Goal: Transaction & Acquisition: Book appointment/travel/reservation

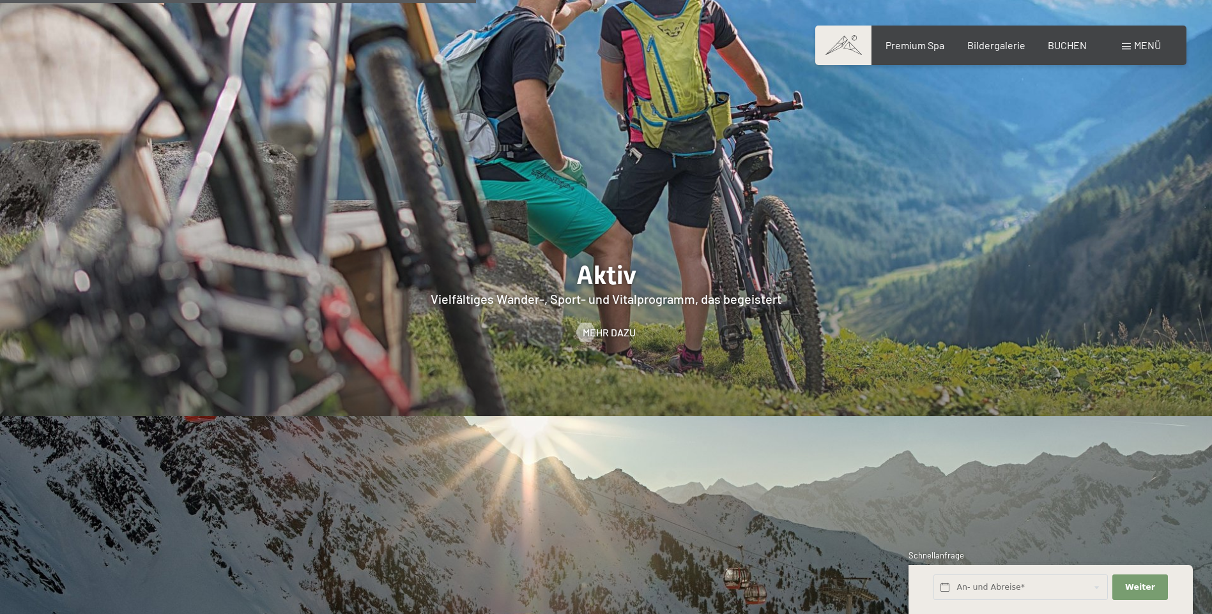
scroll to position [2938, 0]
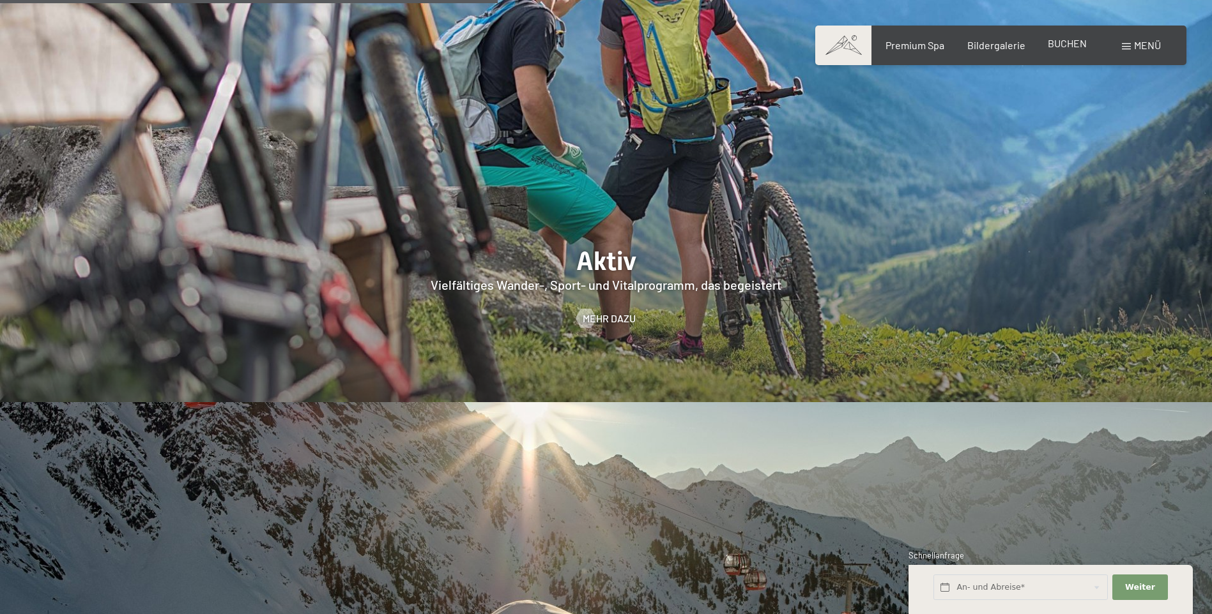
click at [1053, 45] on span "BUCHEN" at bounding box center [1067, 43] width 39 height 12
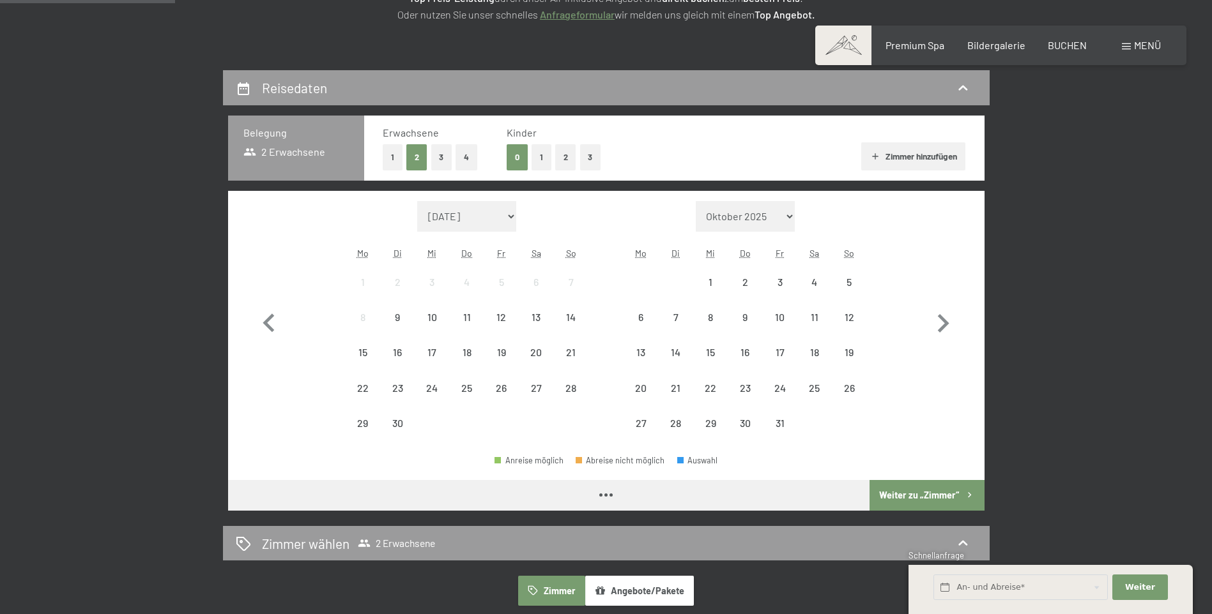
scroll to position [256, 0]
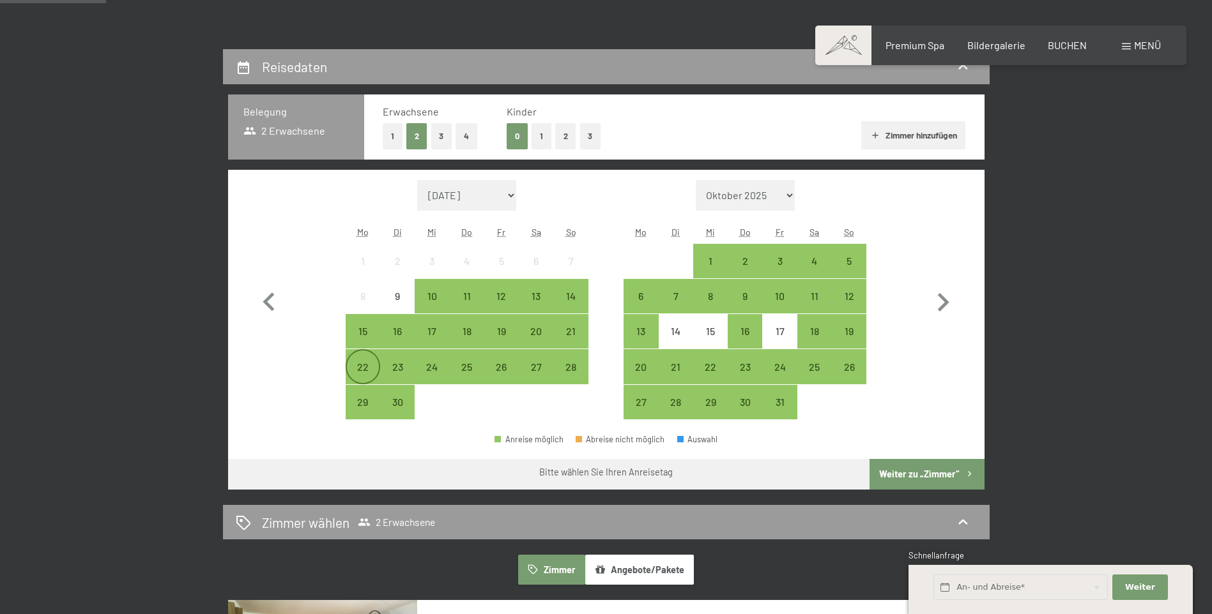
drag, startPoint x: 367, startPoint y: 368, endPoint x: 375, endPoint y: 372, distance: 9.1
click at [366, 368] on div "22" at bounding box center [363, 378] width 32 height 32
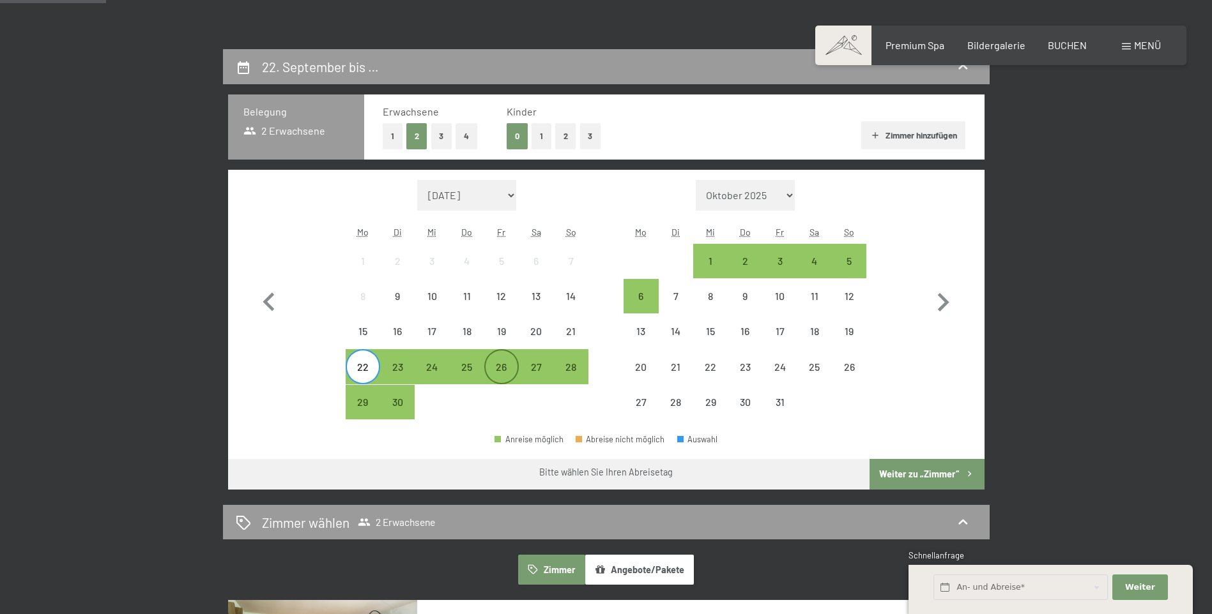
click at [498, 372] on div "26" at bounding box center [501, 378] width 32 height 32
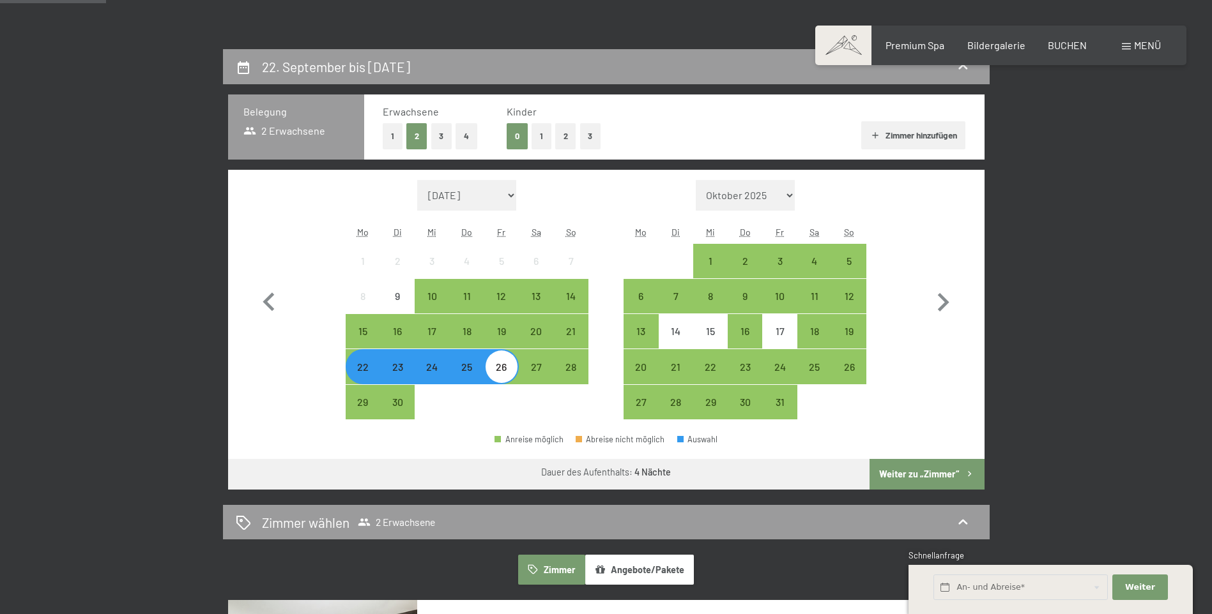
click at [914, 475] on button "Weiter zu „Zimmer“" at bounding box center [926, 474] width 114 height 31
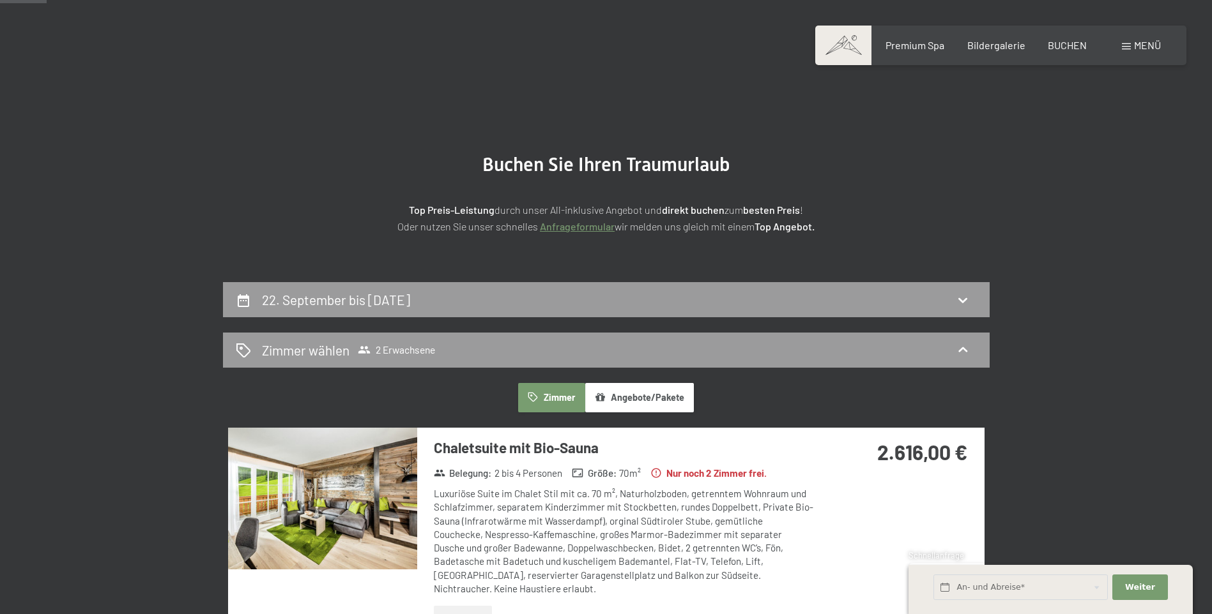
scroll to position [0, 0]
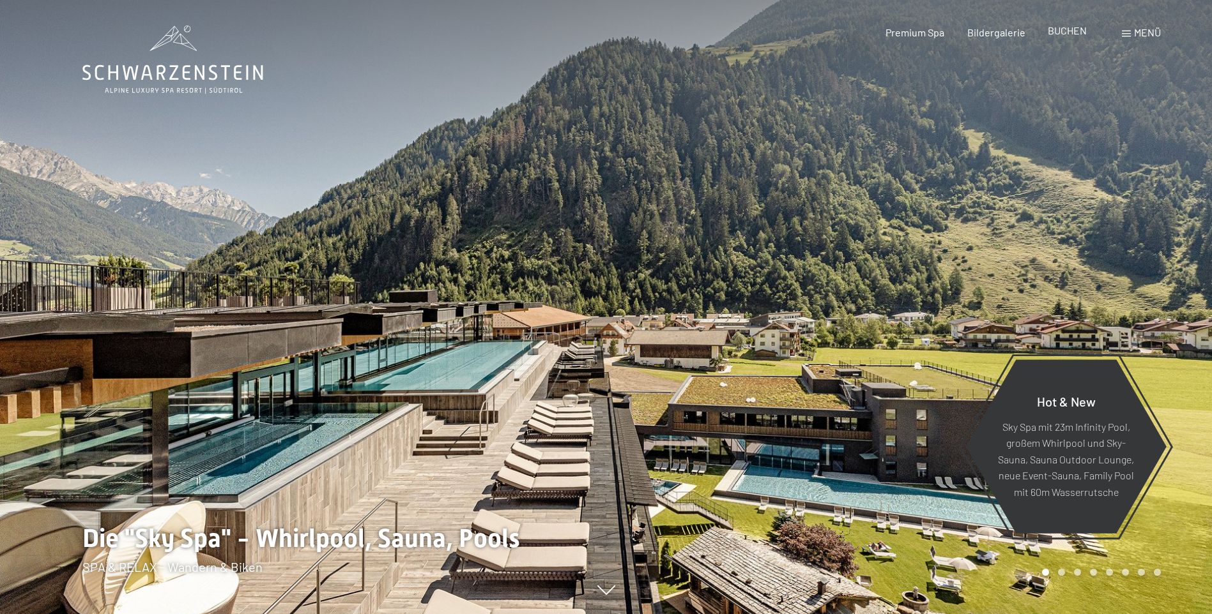
click at [1063, 32] on span "BUCHEN" at bounding box center [1067, 30] width 39 height 12
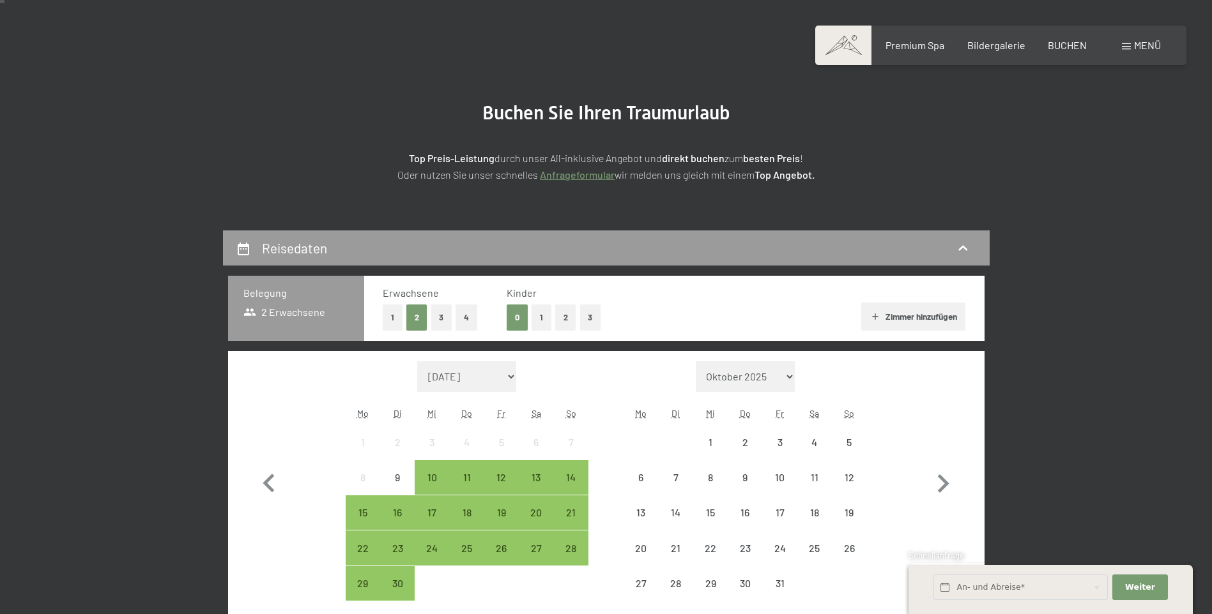
scroll to position [128, 0]
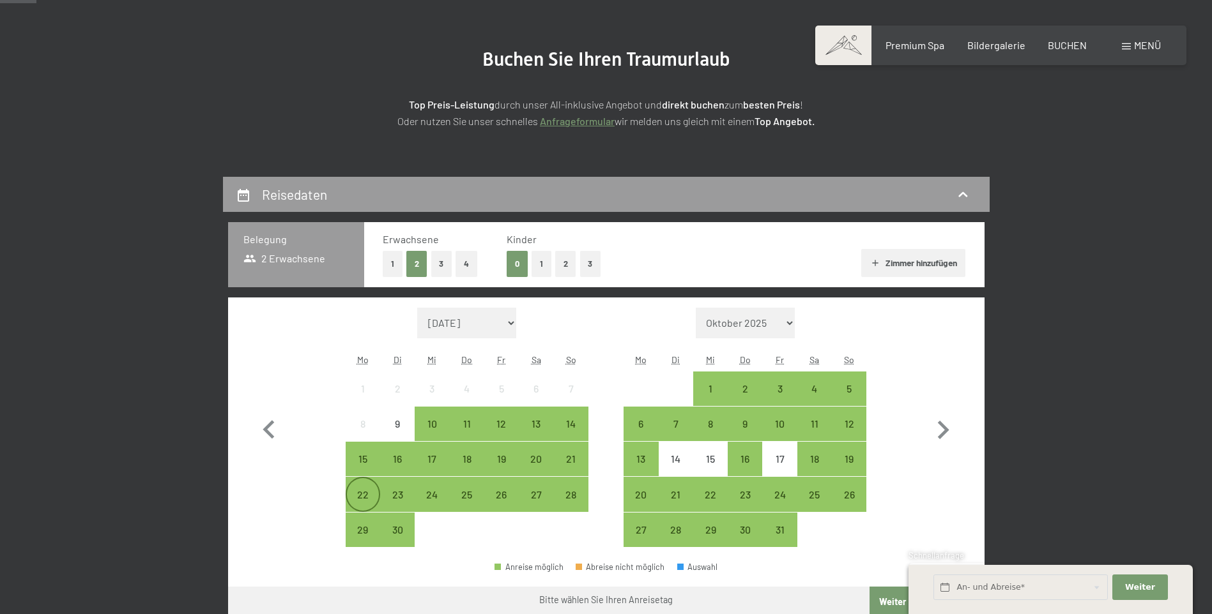
click at [356, 494] on div "22" at bounding box center [363, 506] width 32 height 32
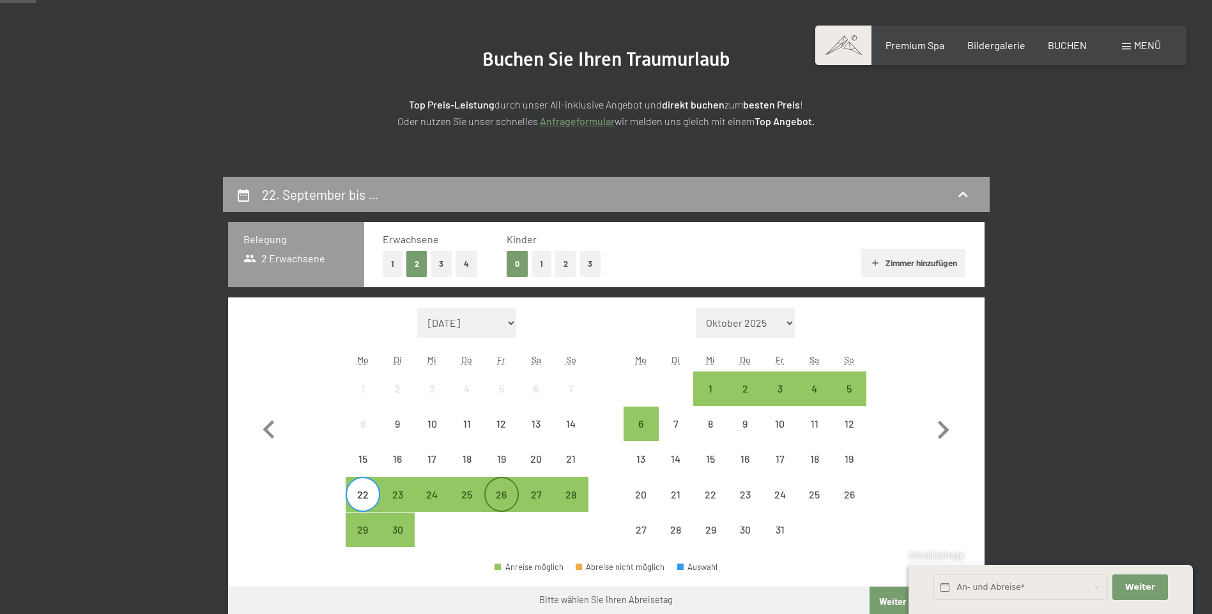
click at [503, 498] on div "26" at bounding box center [501, 506] width 32 height 32
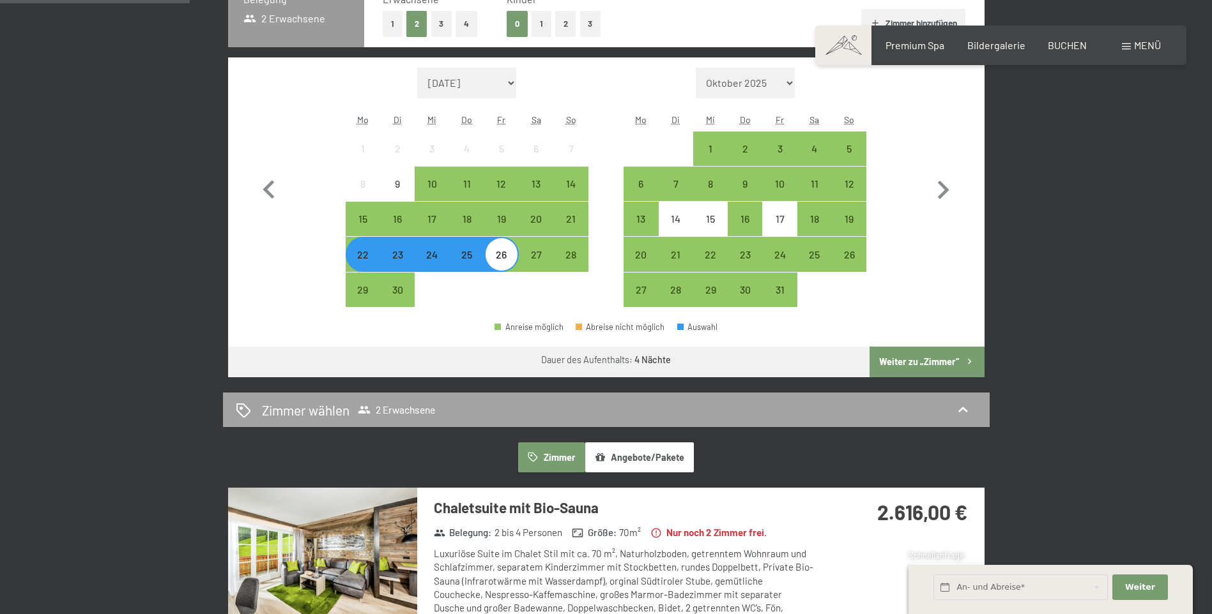
scroll to position [383, 0]
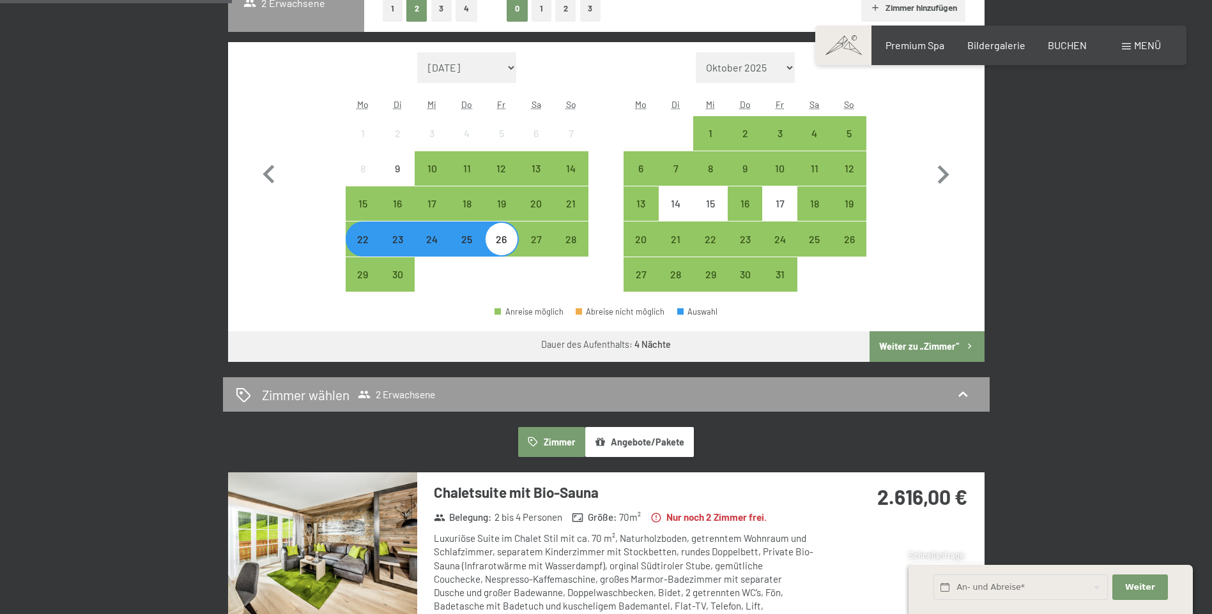
click at [931, 349] on button "Weiter zu „Zimmer“" at bounding box center [926, 347] width 114 height 31
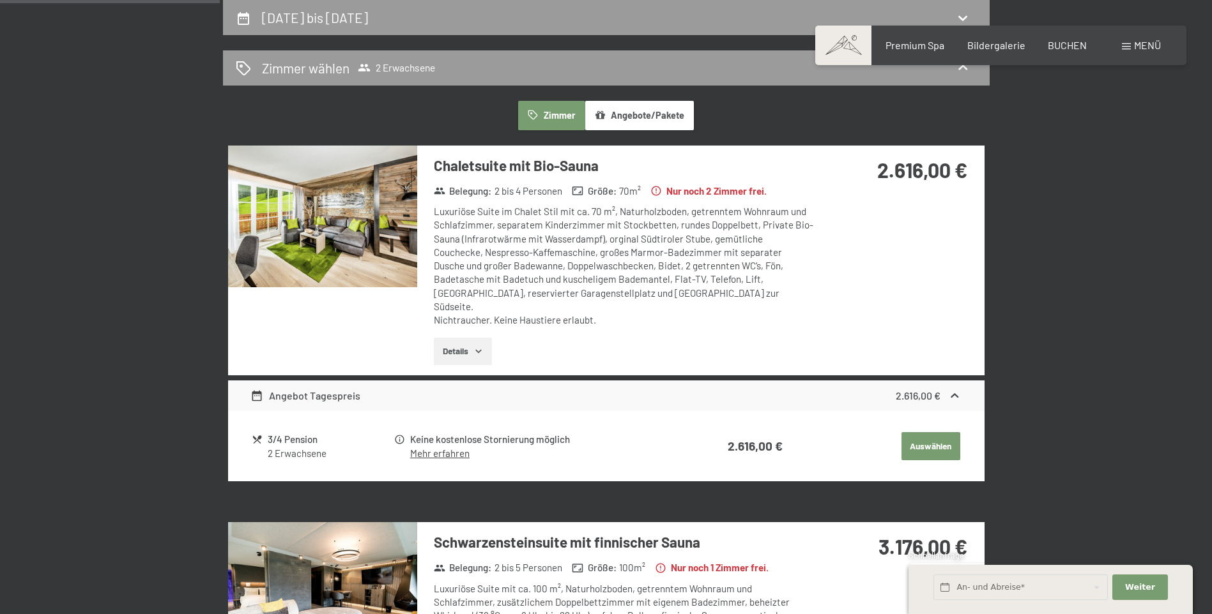
scroll to position [241, 0]
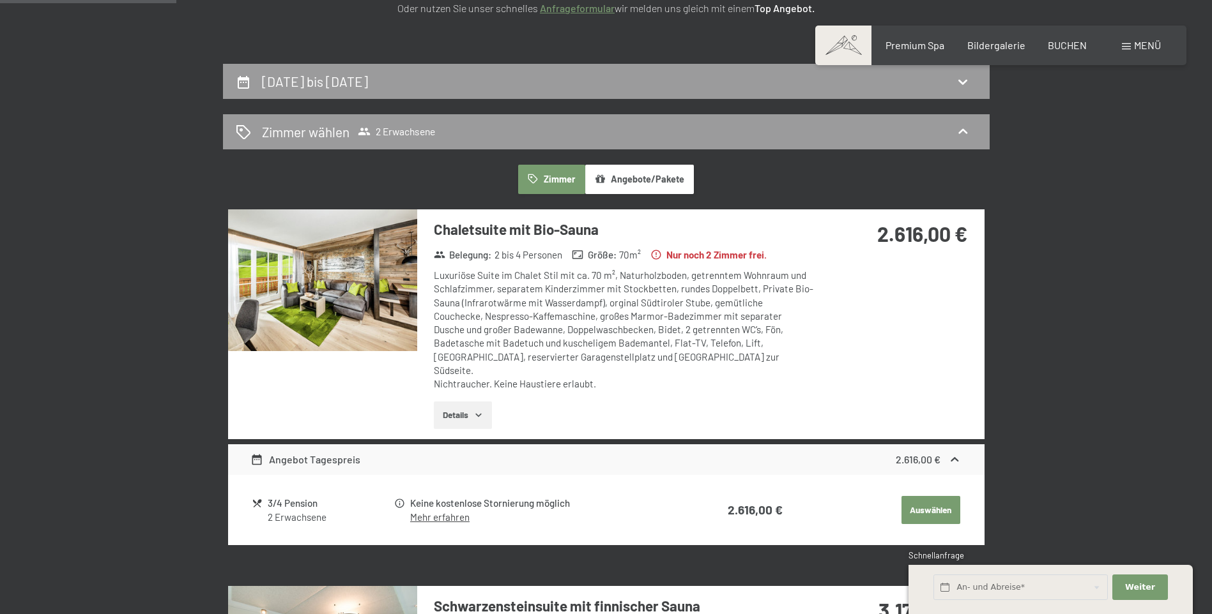
click at [645, 188] on button "Angebote/Pakete" at bounding box center [639, 179] width 109 height 29
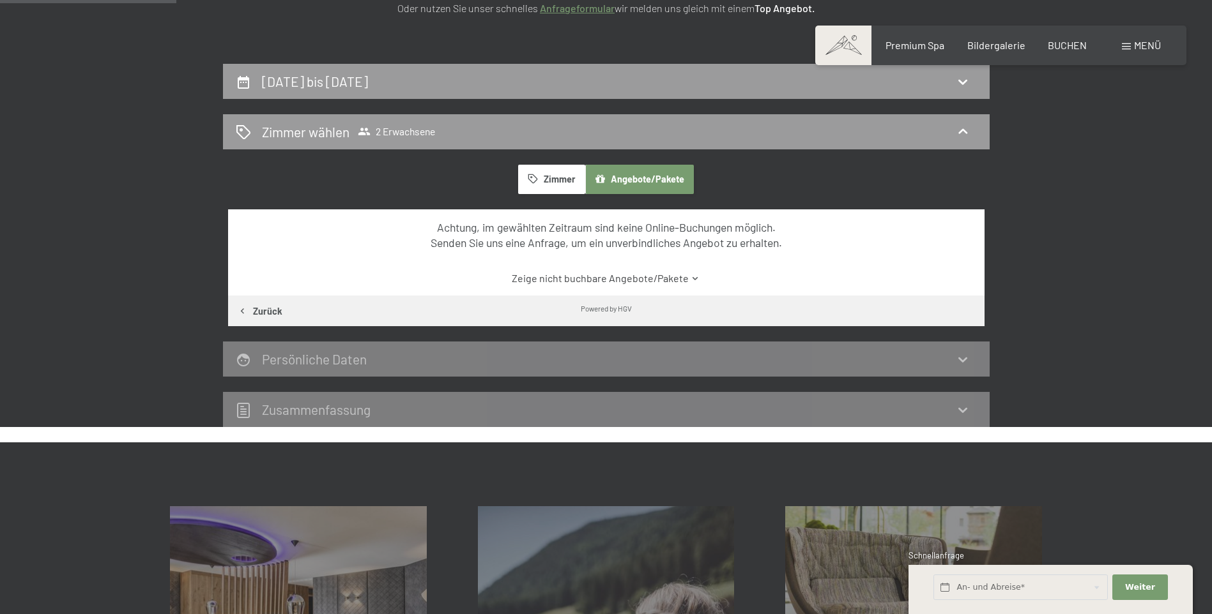
click at [564, 174] on button "Zimmer" at bounding box center [551, 179] width 66 height 29
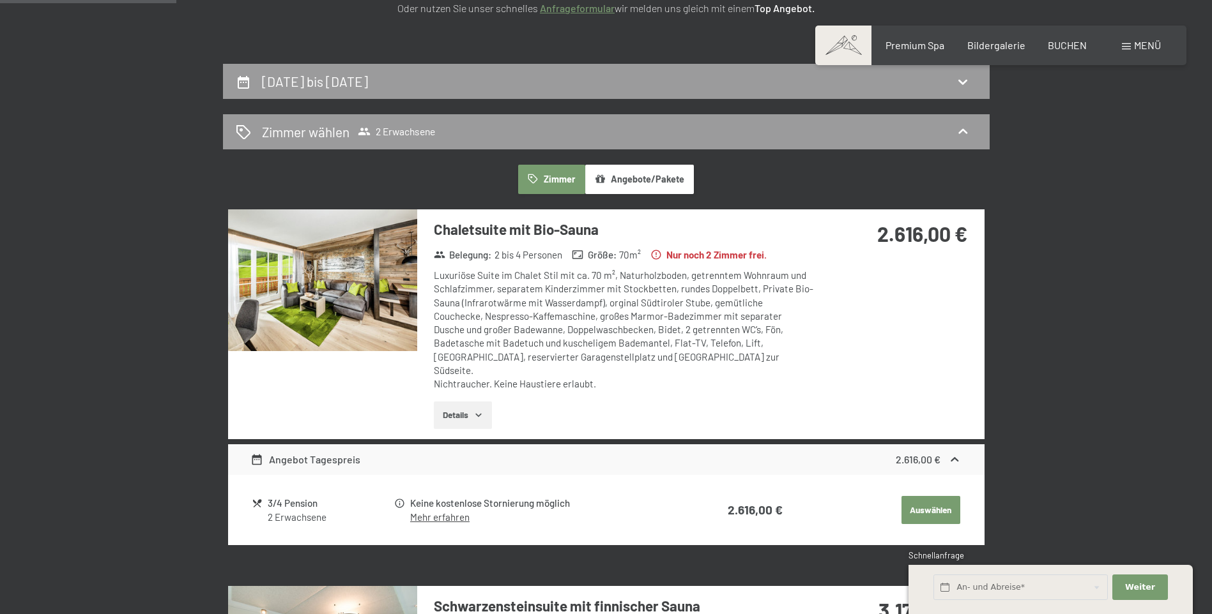
click at [467, 405] on button "Details" at bounding box center [463, 416] width 58 height 28
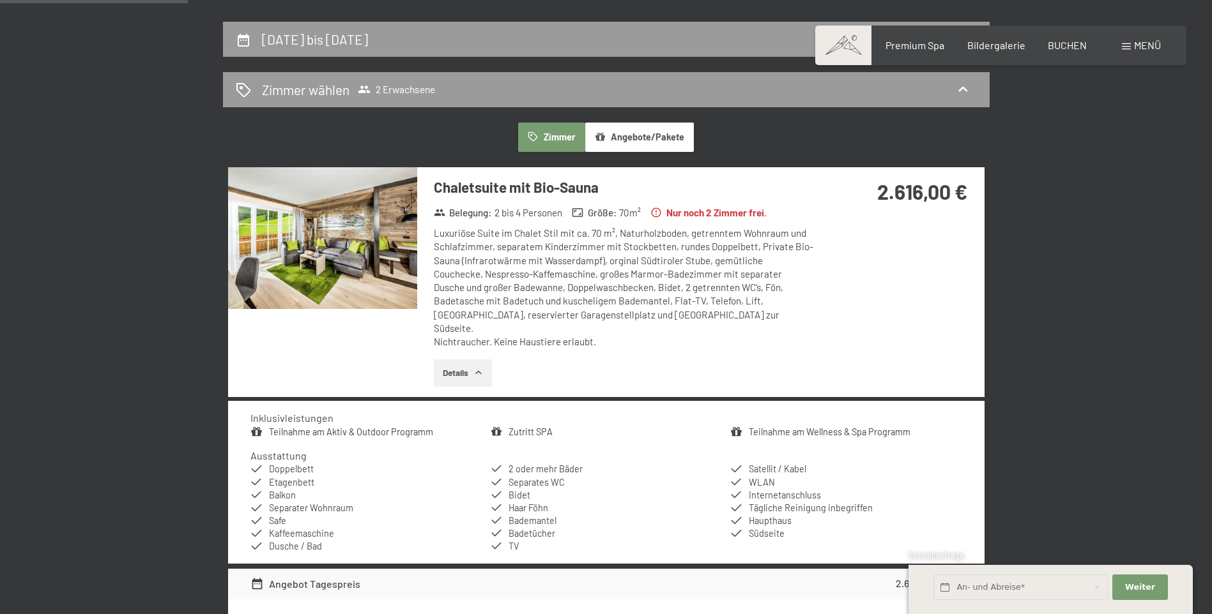
scroll to position [305, 0]
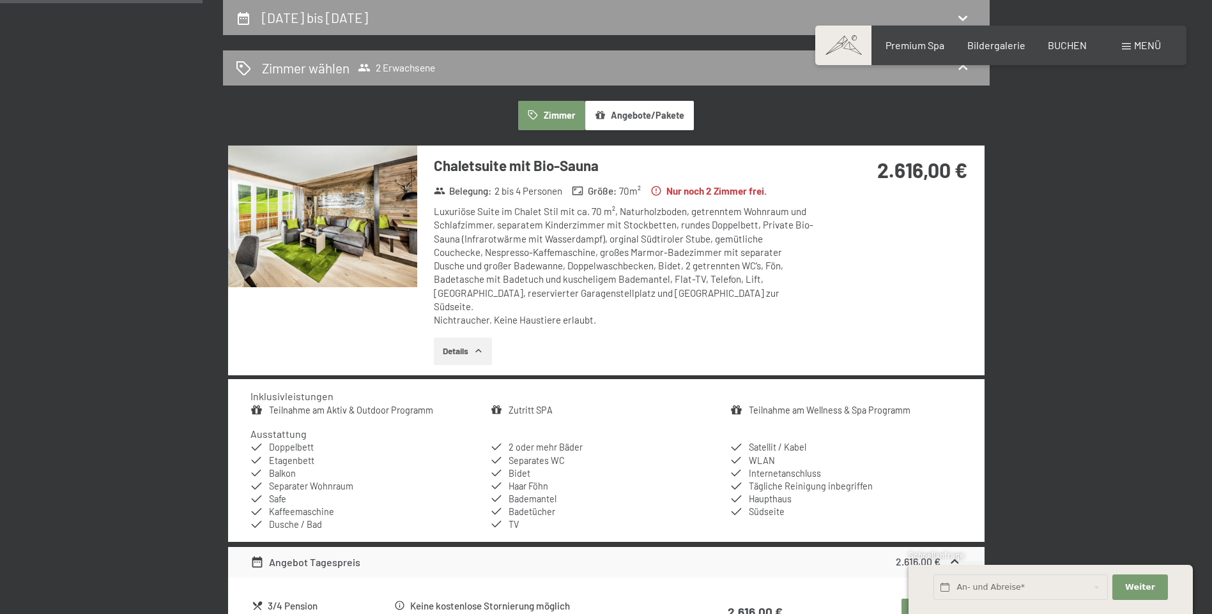
click at [464, 338] on button "Details" at bounding box center [463, 352] width 58 height 28
